Goal: Find specific page/section: Find specific page/section

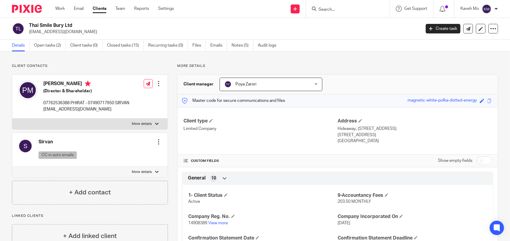
click at [330, 12] on input "Search" at bounding box center [345, 9] width 54 height 5
click at [321, 9] on input "Search" at bounding box center [345, 9] width 54 height 5
click at [336, 10] on input "Search" at bounding box center [345, 9] width 54 height 5
click at [333, 9] on input "Search" at bounding box center [345, 9] width 54 height 5
click at [323, 9] on input "Search" at bounding box center [345, 9] width 54 height 5
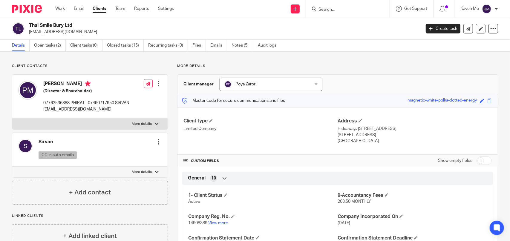
paste input "TEYAM FAST FOOD LTD"
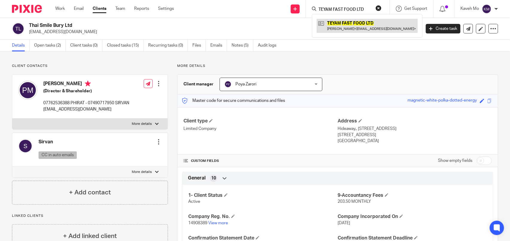
type input "TEYAM FAST FOOD LTD"
click at [342, 27] on link at bounding box center [366, 26] width 101 height 14
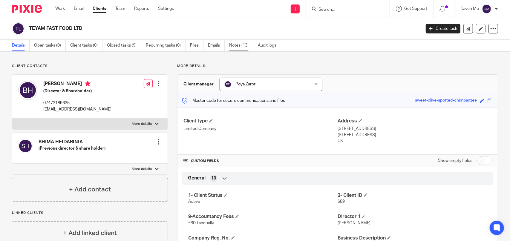
click at [232, 49] on link "Notes (13)" at bounding box center [241, 46] width 24 height 12
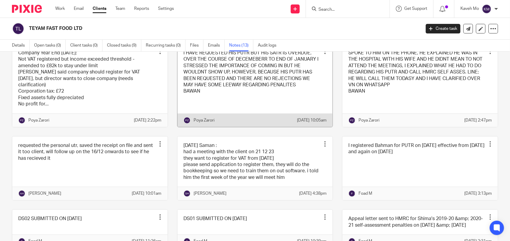
scroll to position [8, 0]
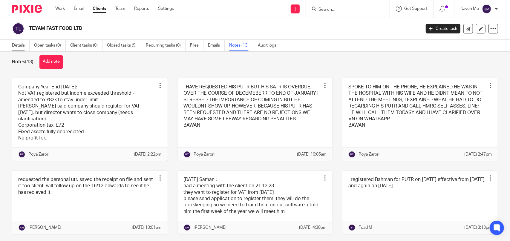
click at [18, 47] on link "Details" at bounding box center [21, 46] width 18 height 12
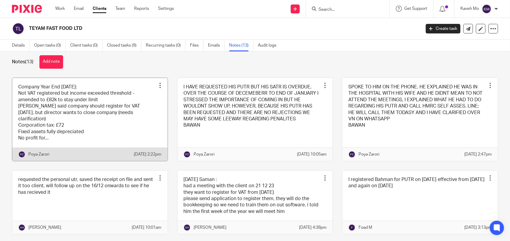
scroll to position [29, 0]
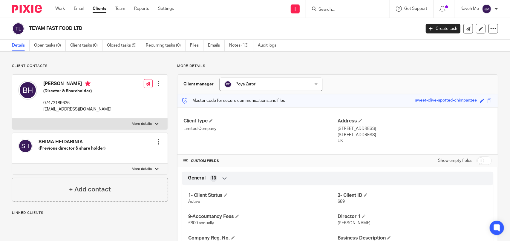
click at [66, 121] on label "More details" at bounding box center [89, 124] width 155 height 11
click at [12, 119] on input "More details" at bounding box center [12, 118] width 0 height 0
checkbox input "true"
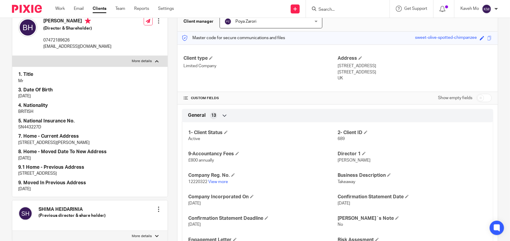
scroll to position [90, 0]
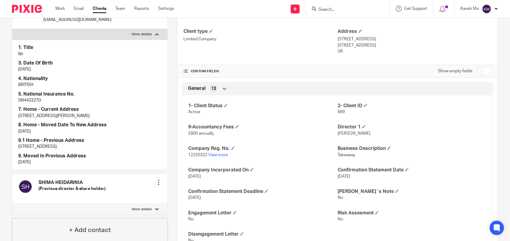
click at [32, 163] on p "[DATE]" at bounding box center [89, 162] width 143 height 6
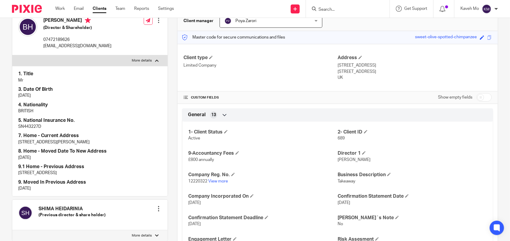
scroll to position [30, 0]
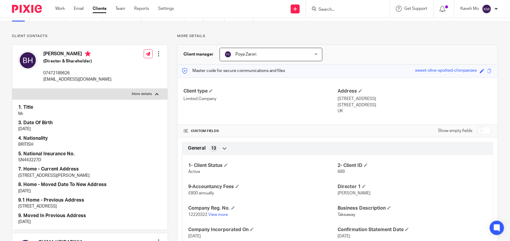
drag, startPoint x: 330, startPoint y: 11, endPoint x: 318, endPoint y: 8, distance: 12.4
click at [317, 7] on div at bounding box center [347, 8] width 70 height 7
click at [319, 8] on input "Search" at bounding box center [345, 9] width 54 height 5
paste input "Vraxinus Construction Ltd"
type input "Vraxinus Construction Ltd"
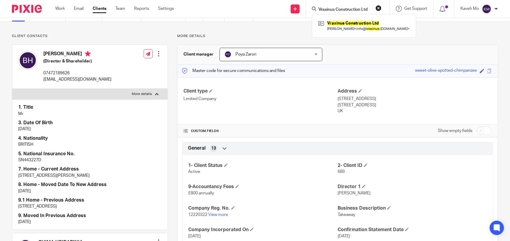
click button "submit" at bounding box center [0, 0] width 0 height 0
click at [347, 27] on link at bounding box center [363, 26] width 95 height 14
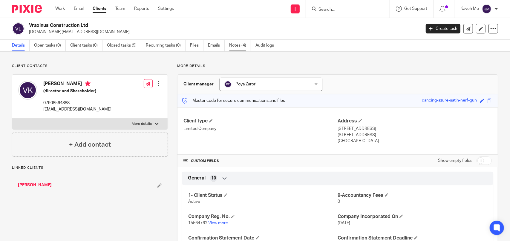
click at [237, 50] on link "Notes (4)" at bounding box center [240, 46] width 22 height 12
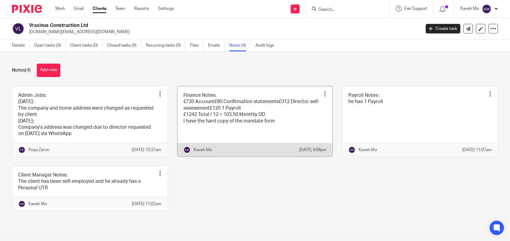
click at [243, 107] on link at bounding box center [254, 121] width 155 height 70
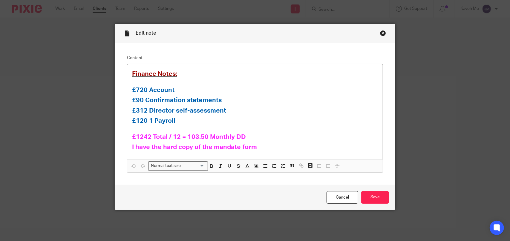
drag, startPoint x: 382, startPoint y: 34, endPoint x: 404, endPoint y: 38, distance: 22.4
click at [382, 34] on div "Close this dialog window" at bounding box center [383, 33] width 6 height 6
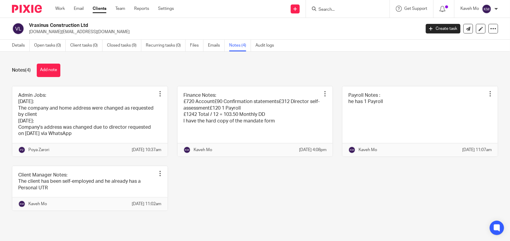
click at [329, 11] on input "Search" at bounding box center [345, 9] width 54 height 5
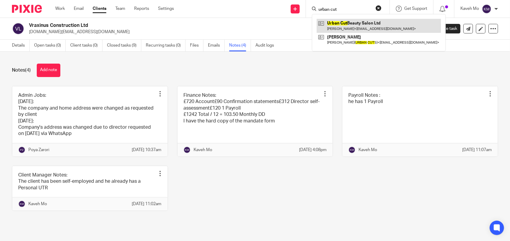
type input "urban cut"
click at [344, 29] on link at bounding box center [378, 26] width 124 height 14
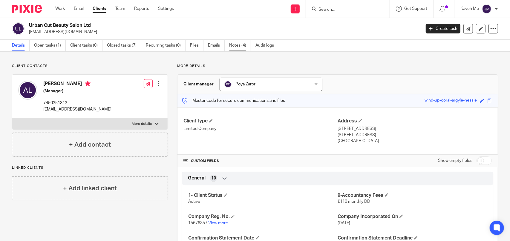
click at [238, 47] on link "Notes (4)" at bounding box center [240, 46] width 22 height 12
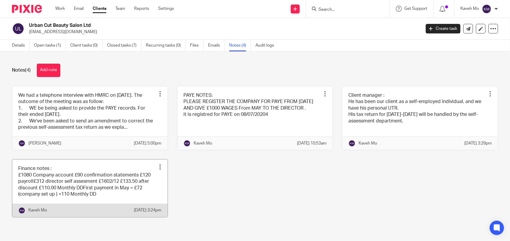
click at [76, 174] on link at bounding box center [89, 187] width 155 height 57
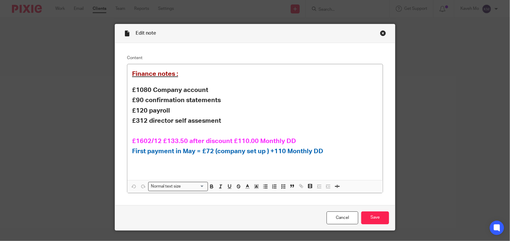
click at [381, 34] on div "Close this dialog window" at bounding box center [383, 33] width 6 height 6
